Goal: Information Seeking & Learning: Check status

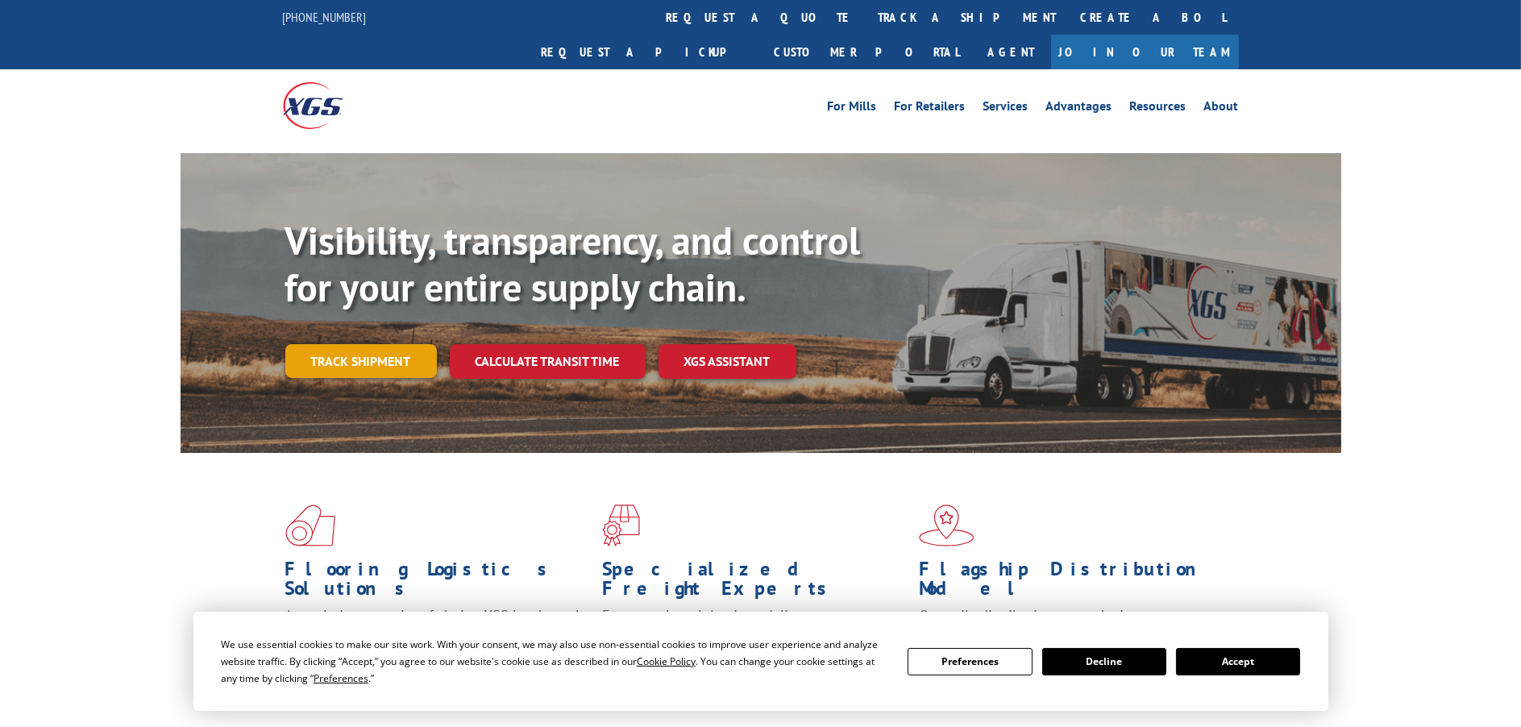
click at [349, 344] on link "Track shipment" at bounding box center [361, 361] width 152 height 34
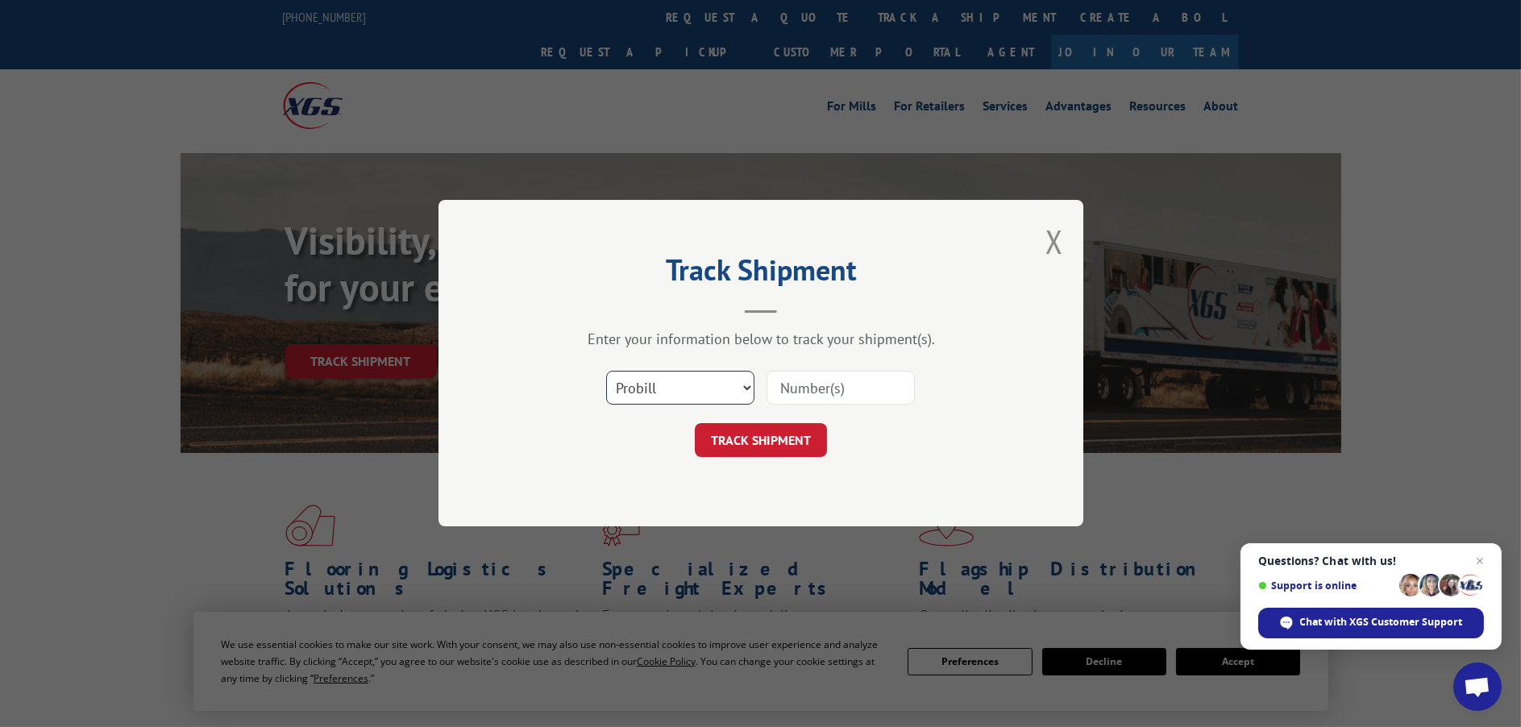
click at [741, 383] on select "Select category... Probill BOL PO" at bounding box center [680, 389] width 148 height 34
select select "po"
click at [606, 372] on select "Select category... Probill BOL PO" at bounding box center [680, 389] width 148 height 34
click at [809, 388] on input at bounding box center [841, 389] width 148 height 34
type input "17523385"
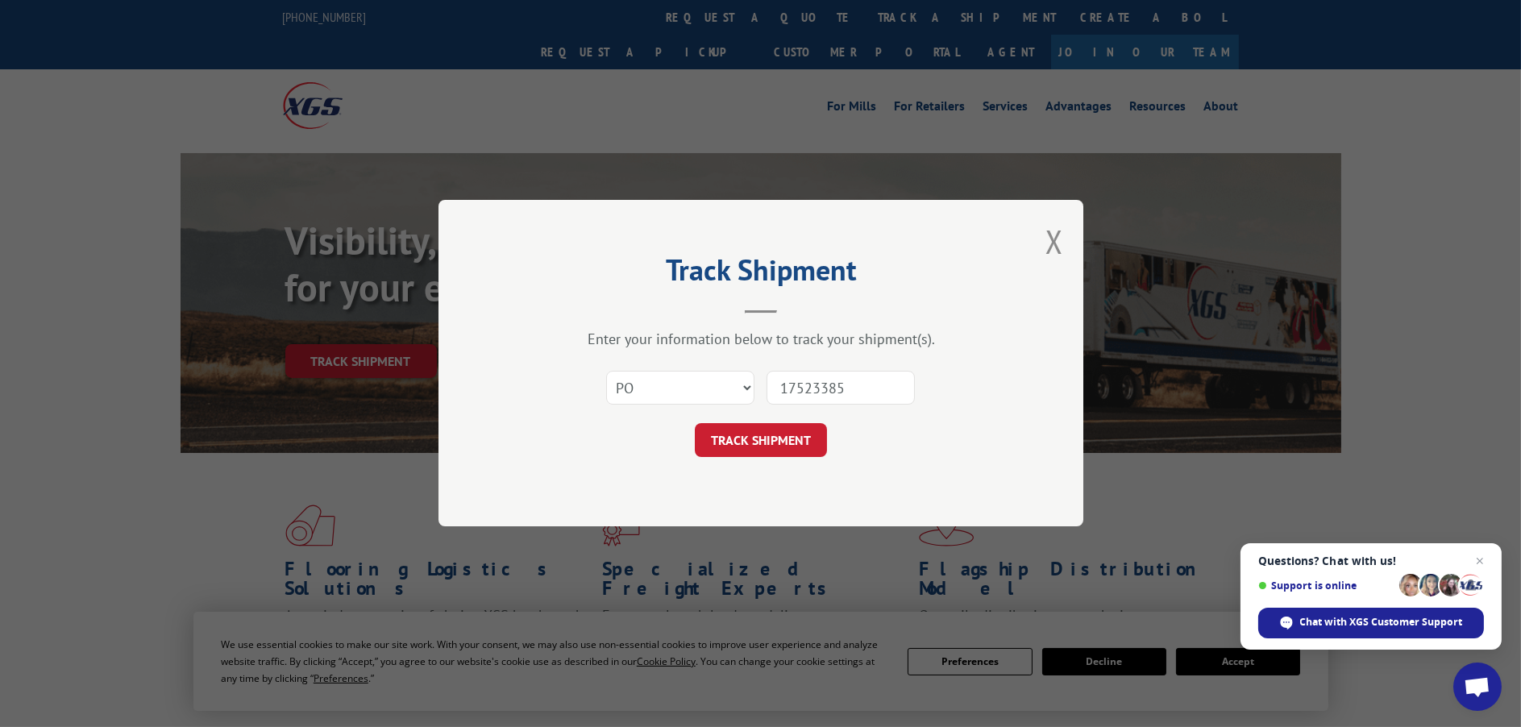
click button "TRACK SHIPMENT" at bounding box center [761, 441] width 132 height 34
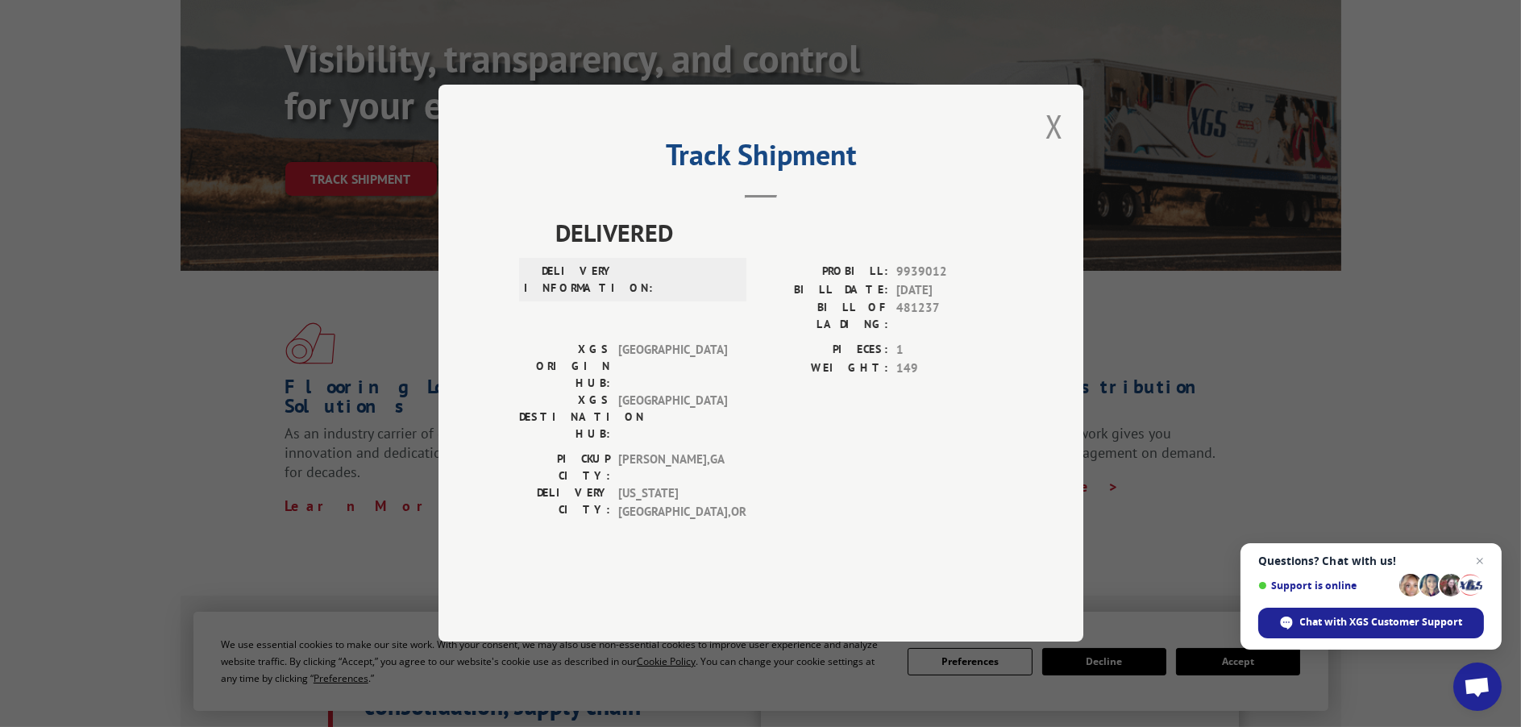
scroll to position [403, 0]
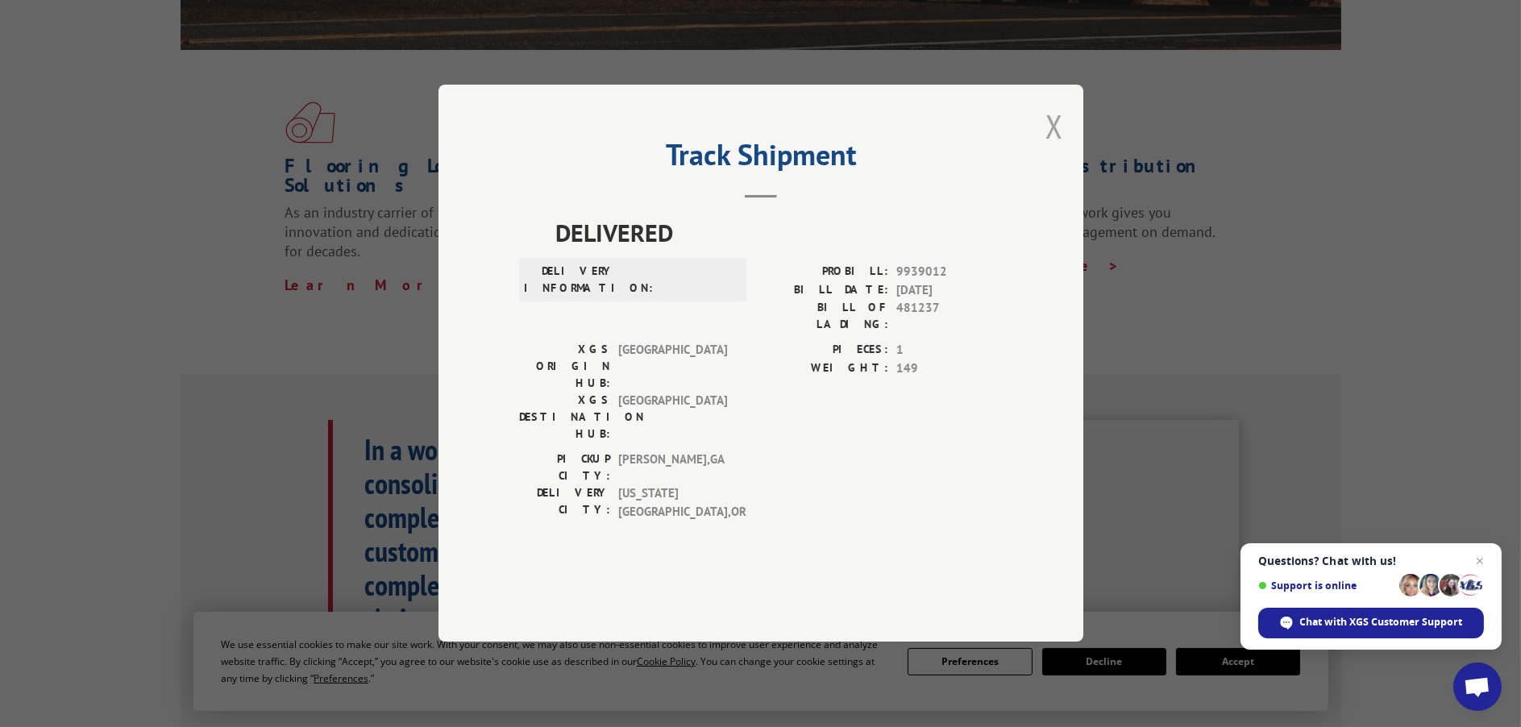
click at [1054, 148] on button "Close modal" at bounding box center [1055, 126] width 18 height 43
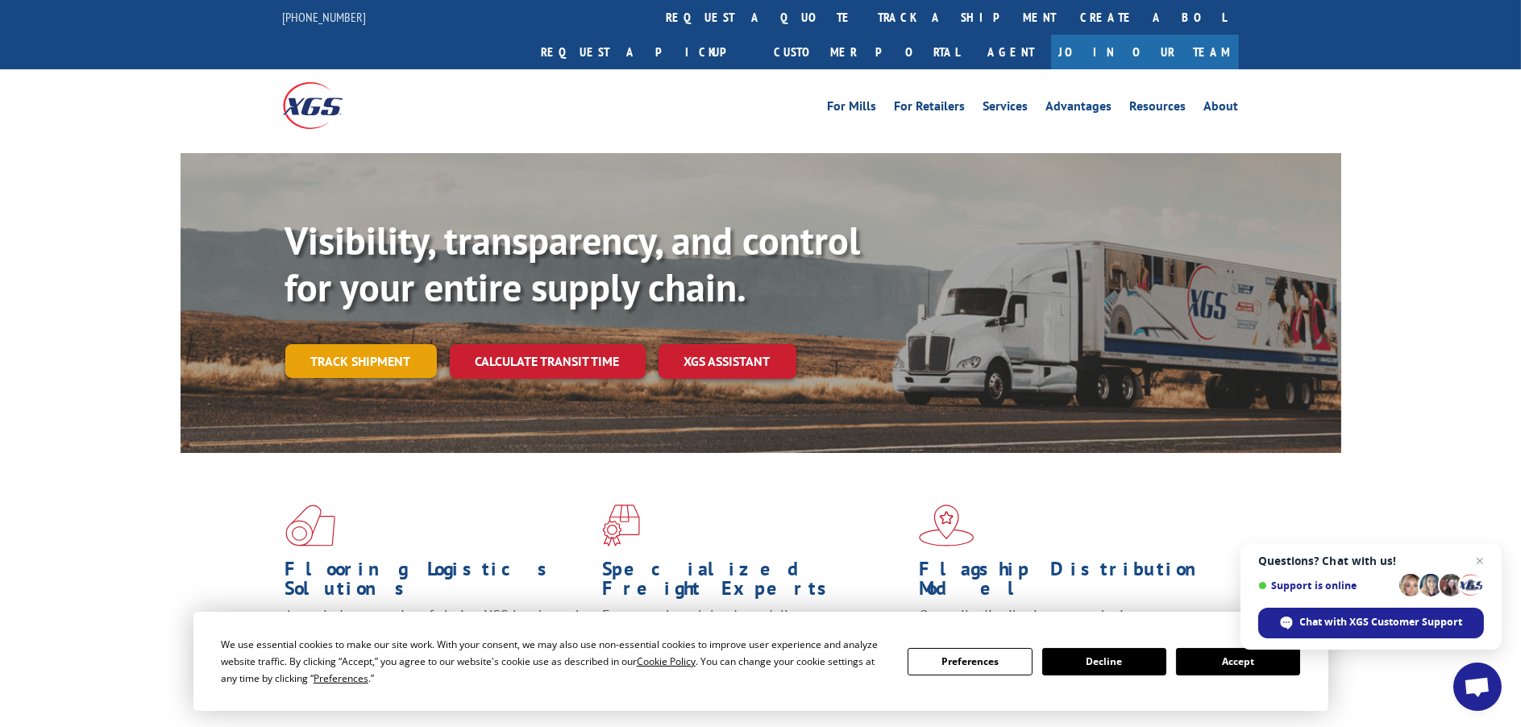
drag, startPoint x: 350, startPoint y: 318, endPoint x: 485, endPoint y: 298, distance: 136.3
click at [351, 344] on link "Track shipment" at bounding box center [361, 361] width 152 height 34
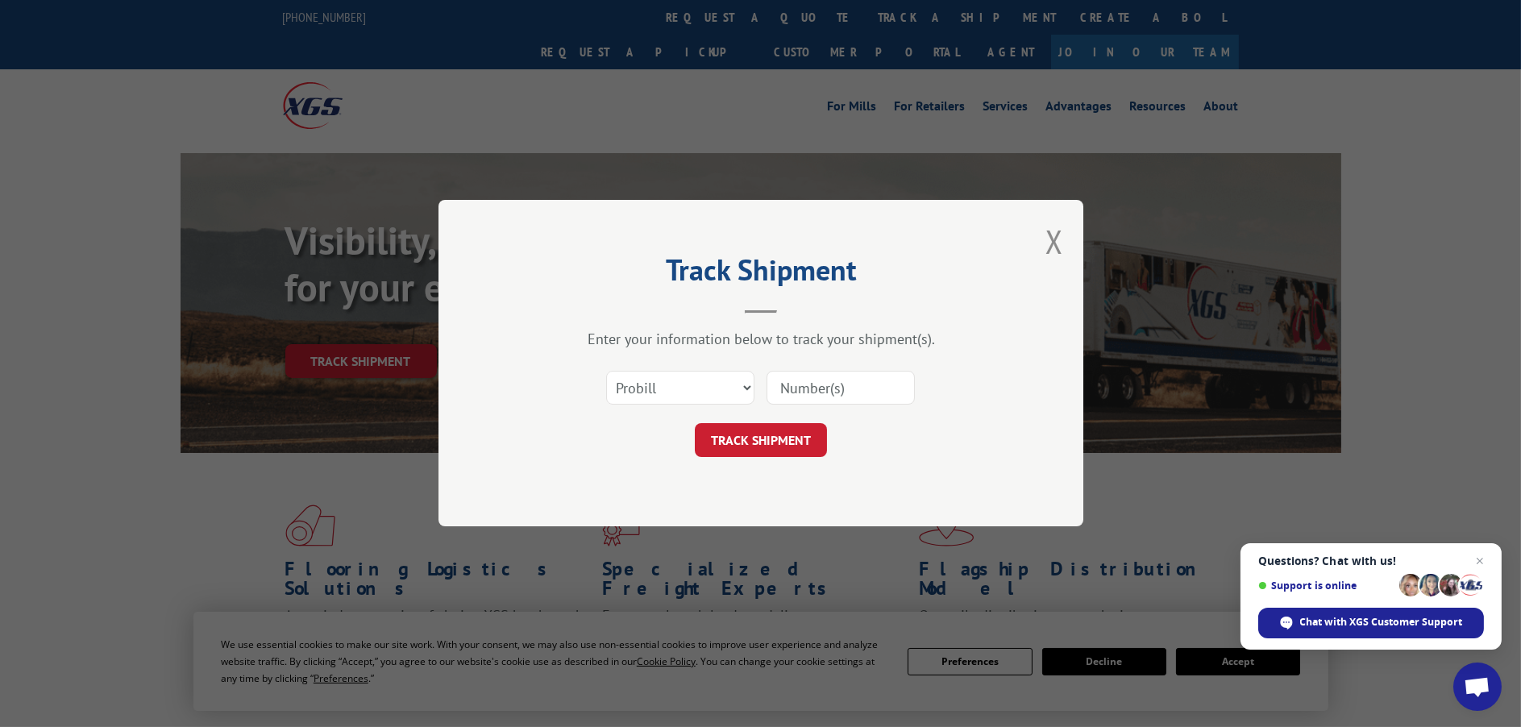
click at [786, 386] on input at bounding box center [841, 389] width 148 height 34
type input "17523385"
click at [759, 428] on button "TRACK SHIPMENT" at bounding box center [761, 441] width 132 height 34
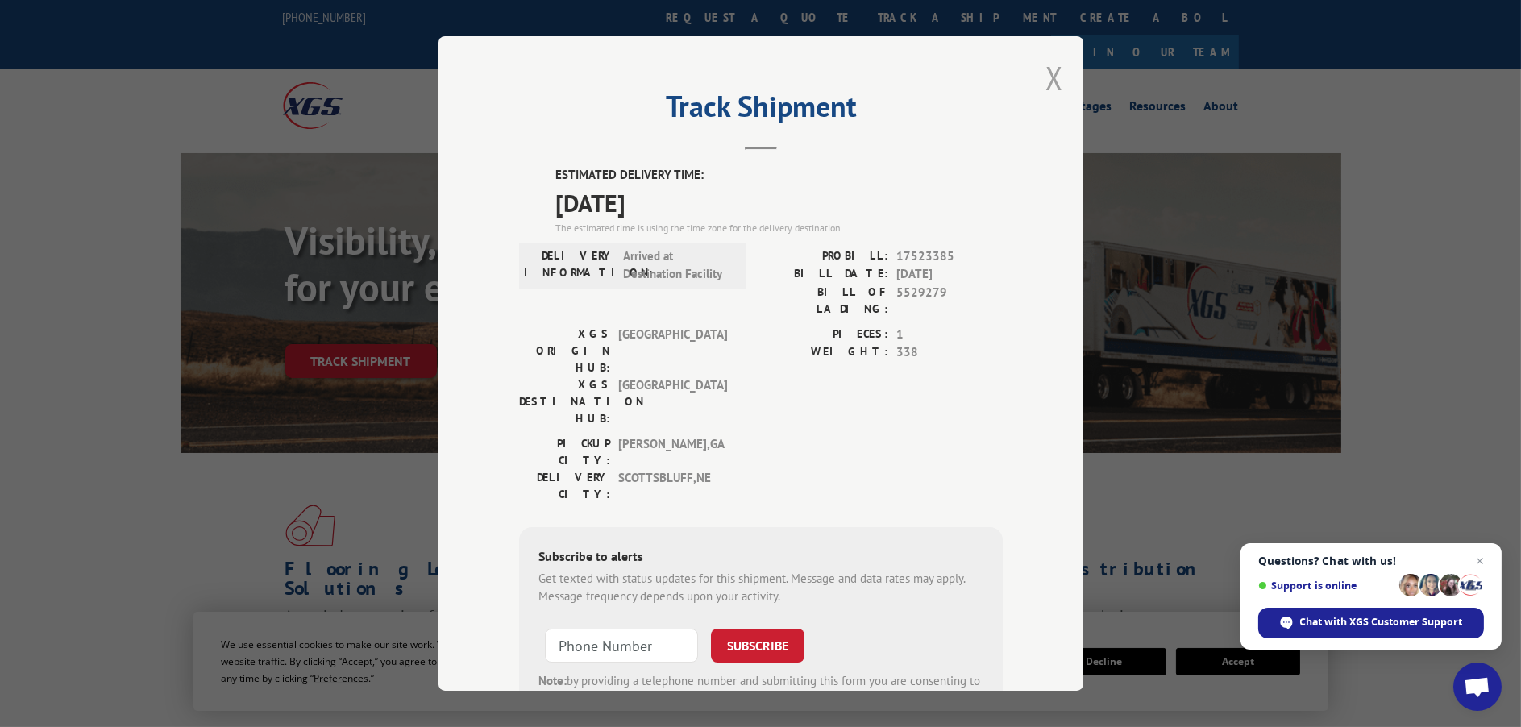
click at [1048, 73] on button "Close modal" at bounding box center [1055, 77] width 18 height 43
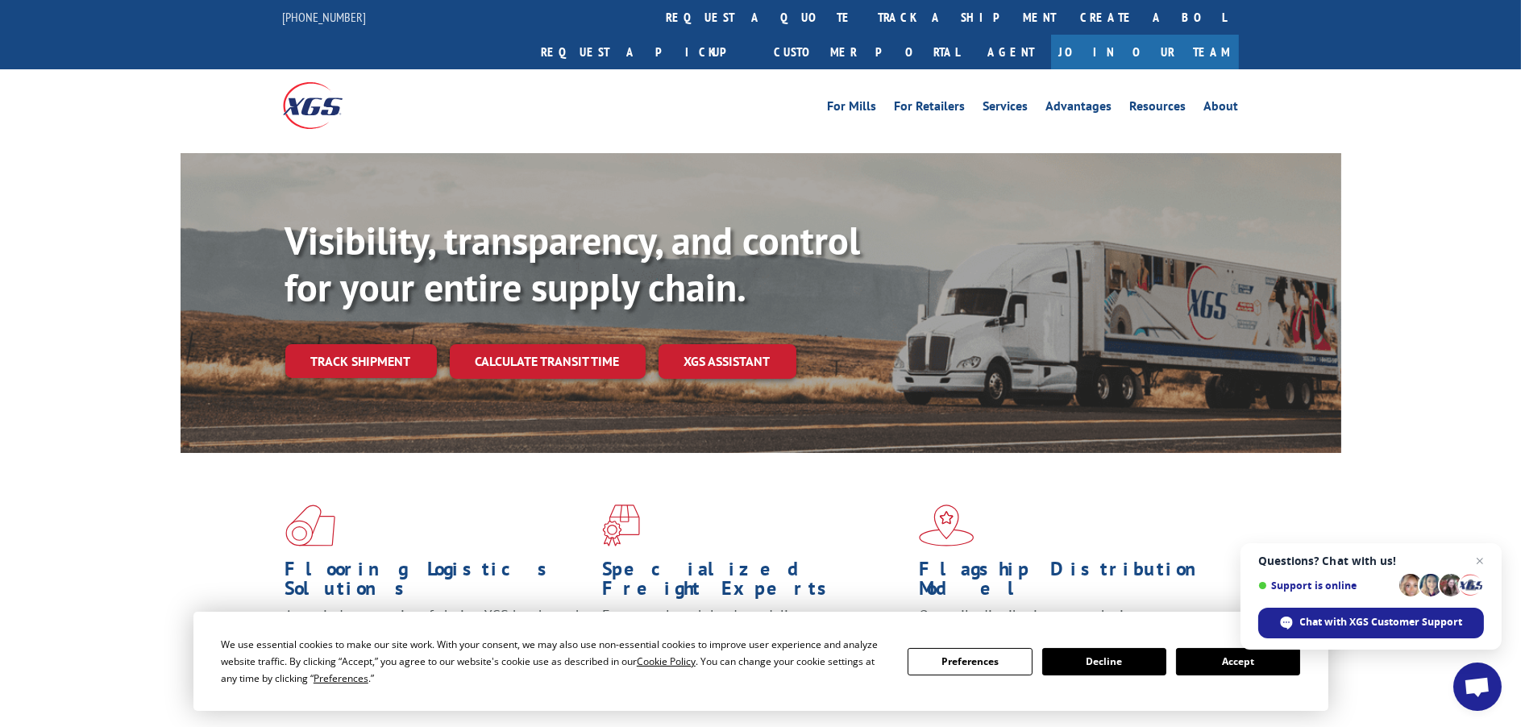
click at [1226, 664] on button "Accept" at bounding box center [1238, 661] width 124 height 27
